Goal: Information Seeking & Learning: Check status

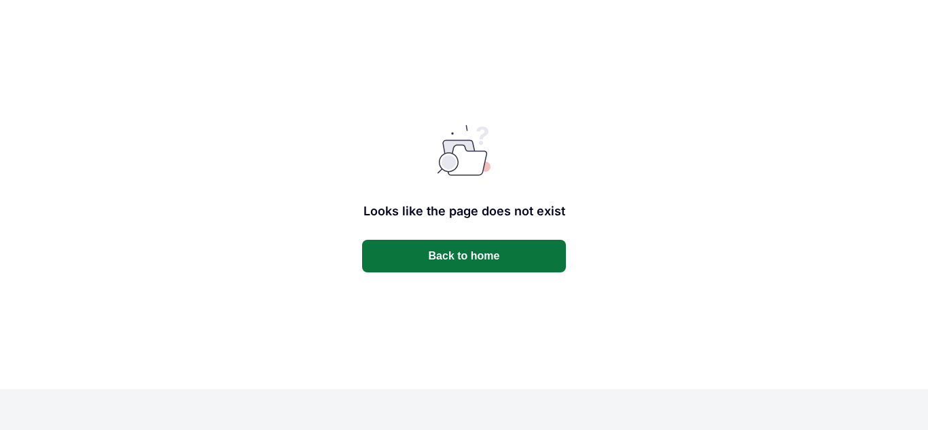
click at [434, 242] on button "Back to home" at bounding box center [464, 256] width 204 height 33
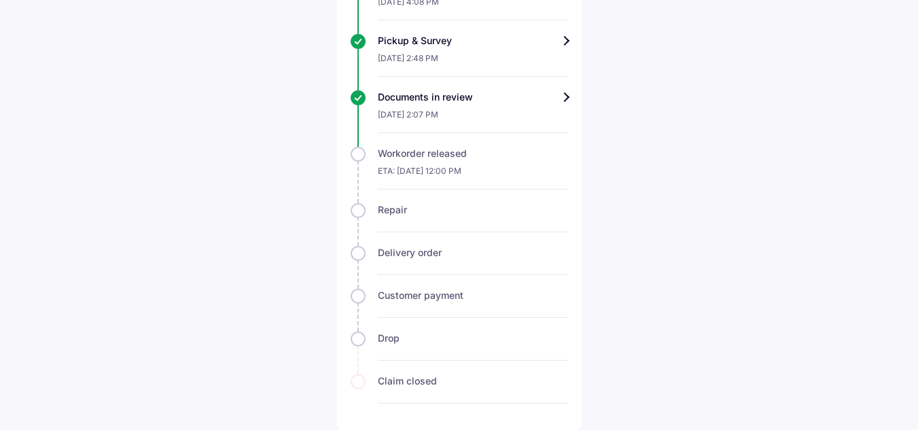
scroll to position [537, 0]
click at [564, 99] on div "Documents in review" at bounding box center [473, 97] width 190 height 14
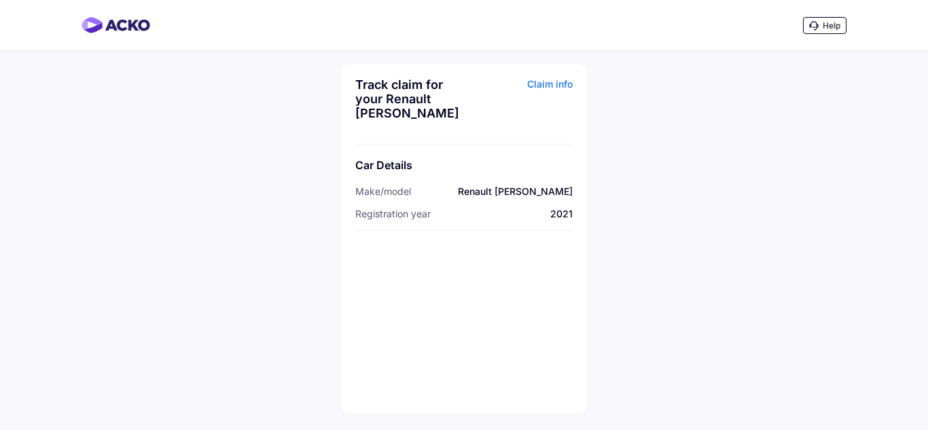
click at [564, 87] on div "Claim info" at bounding box center [519, 103] width 105 height 53
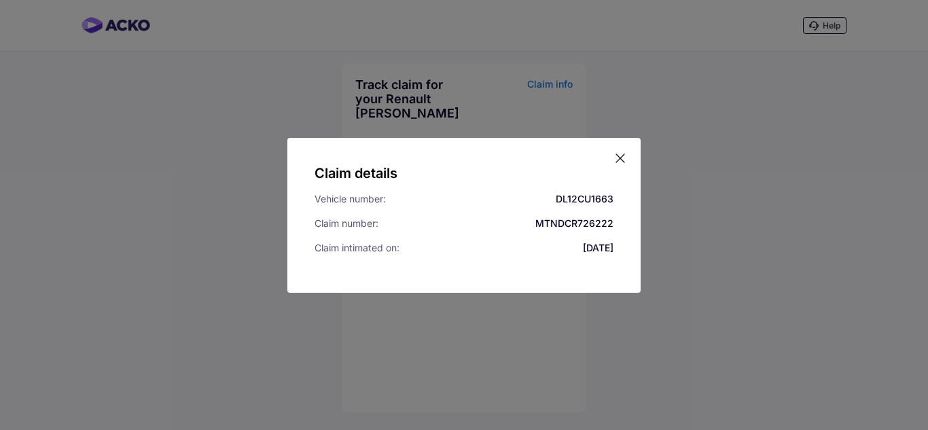
click at [622, 156] on icon at bounding box center [620, 158] width 8 height 8
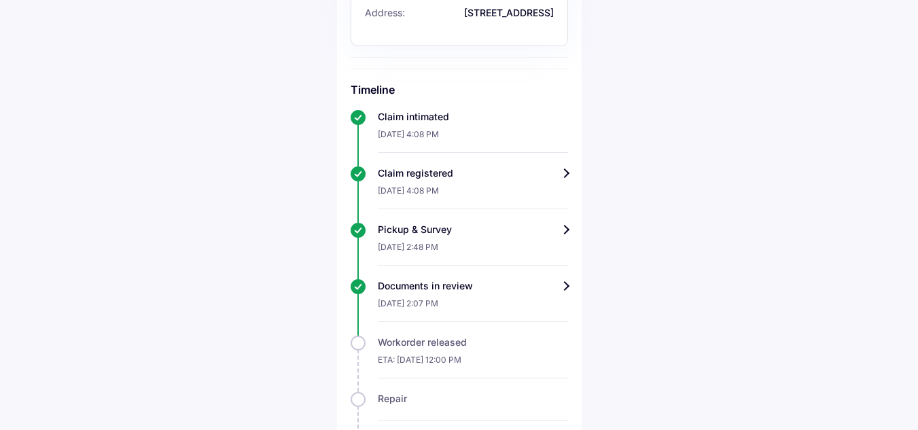
scroll to position [381, 0]
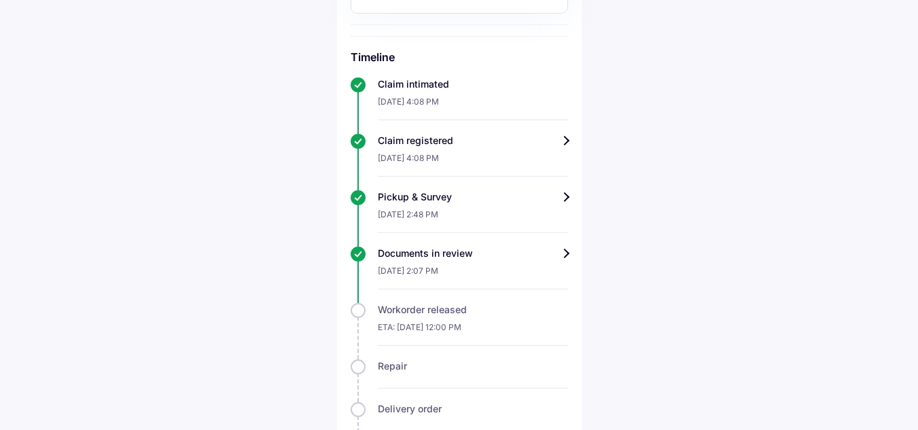
click at [565, 194] on div "Pickup & Survey" at bounding box center [473, 197] width 190 height 14
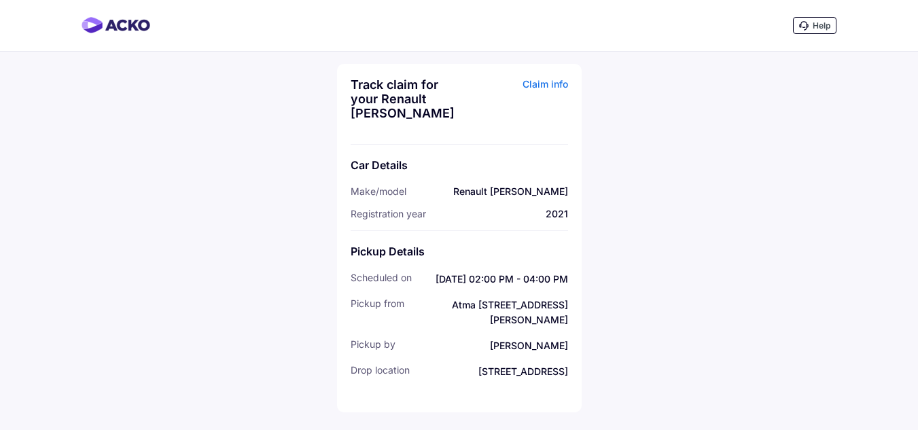
click at [889, 180] on div "Help Track claim for your Renault Kiger Claim info Car Details Make/model Renau…" at bounding box center [459, 215] width 918 height 430
